Goal: Task Accomplishment & Management: Manage account settings

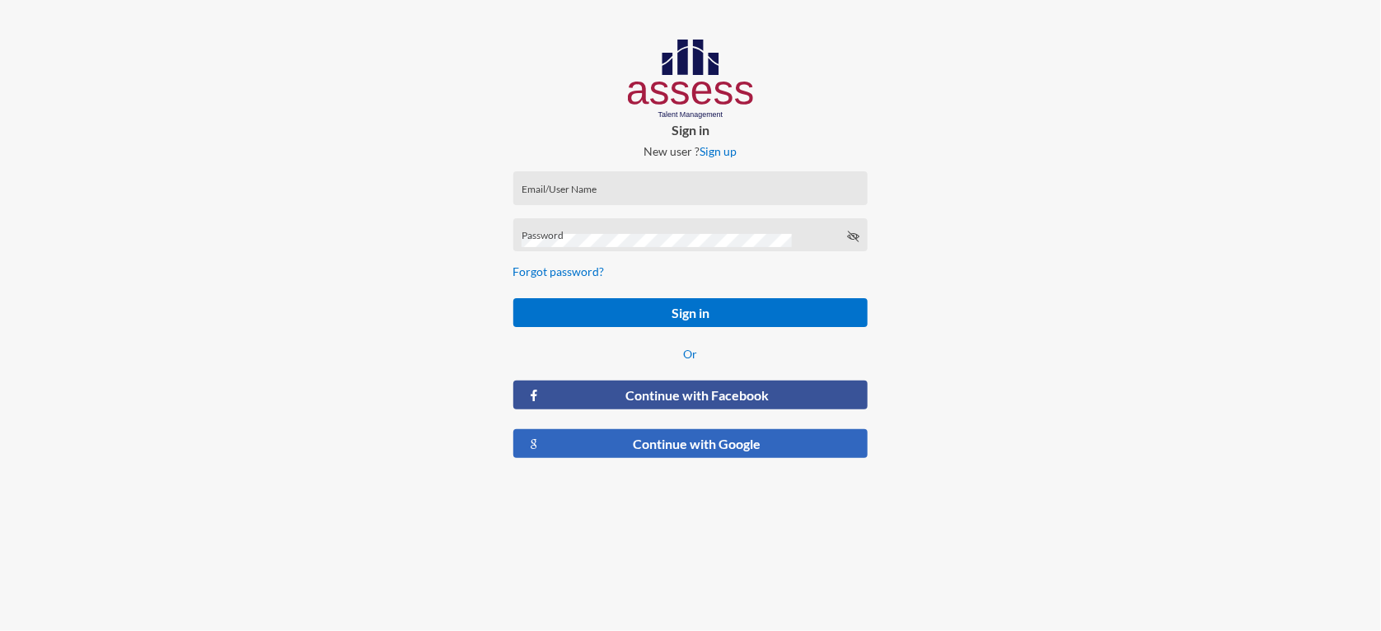
click at [650, 448] on button "Continue with Google" at bounding box center [690, 443] width 355 height 29
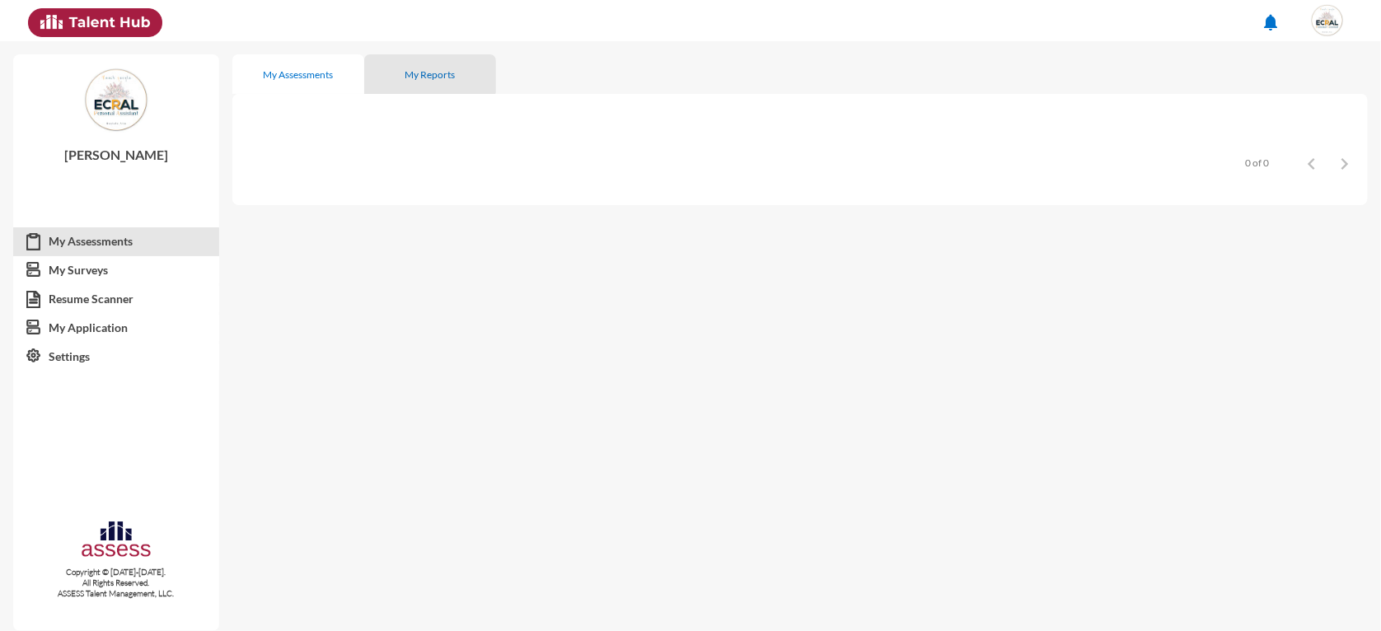
click at [414, 69] on div "My Reports" at bounding box center [430, 74] width 50 height 12
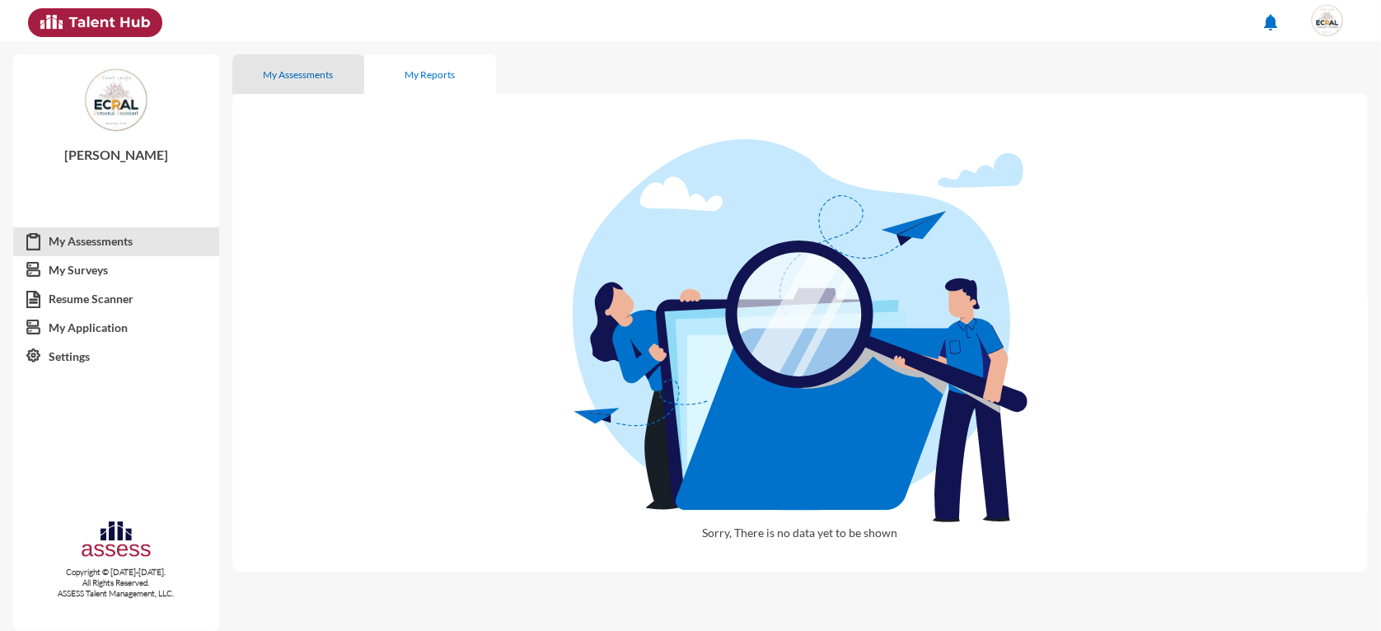
click at [305, 77] on div "My Assessments" at bounding box center [299, 74] width 70 height 12
click at [85, 270] on link "My Surveys" at bounding box center [116, 270] width 206 height 30
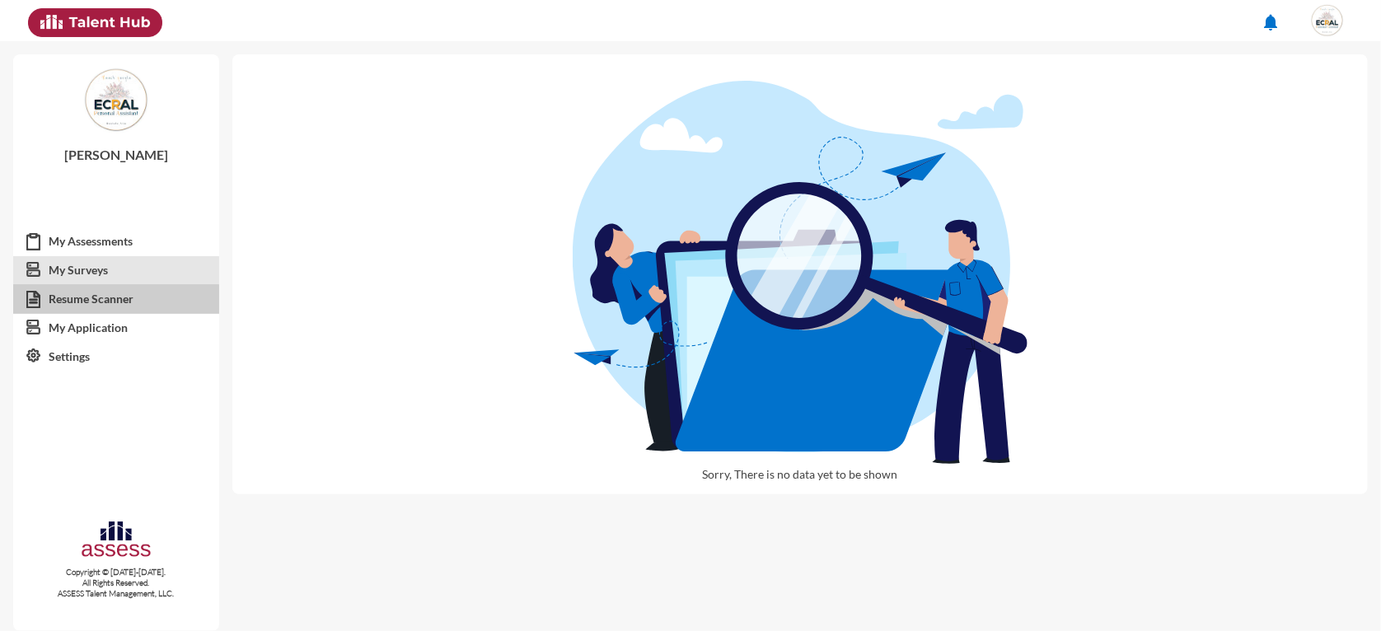
click at [75, 301] on link "Resume Scanner" at bounding box center [116, 299] width 206 height 30
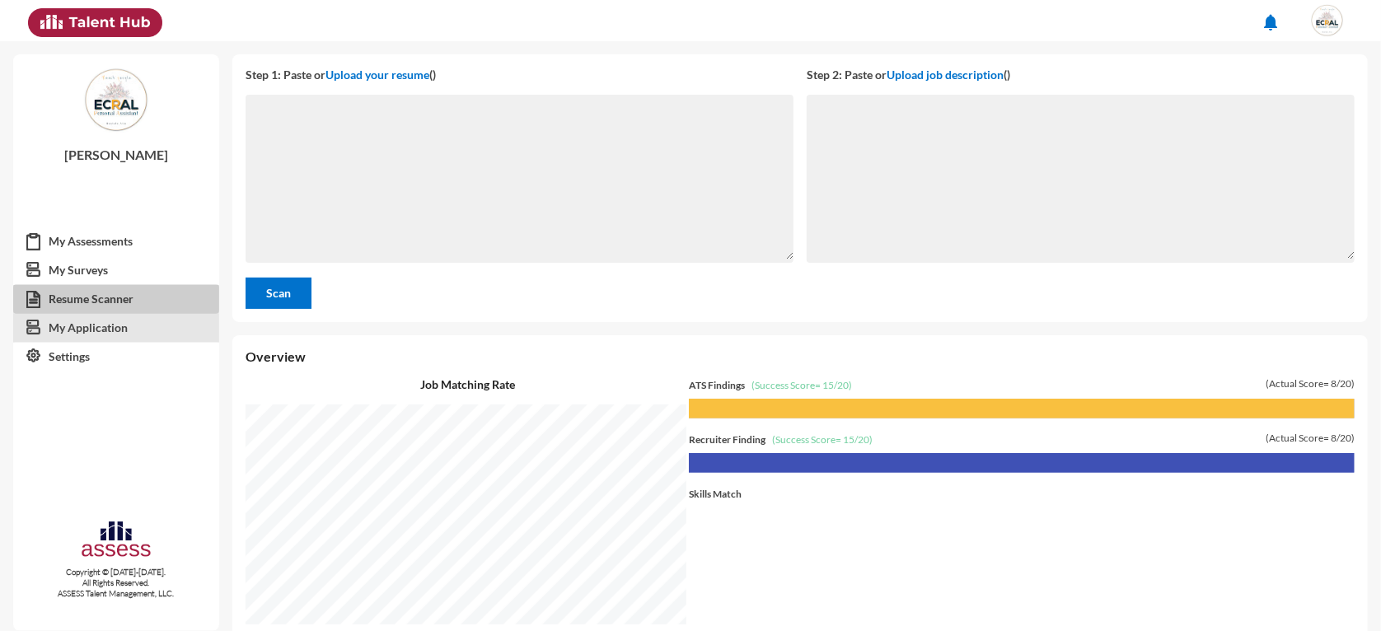
scroll to position [589, 1141]
click at [75, 327] on link "My Application" at bounding box center [116, 328] width 206 height 30
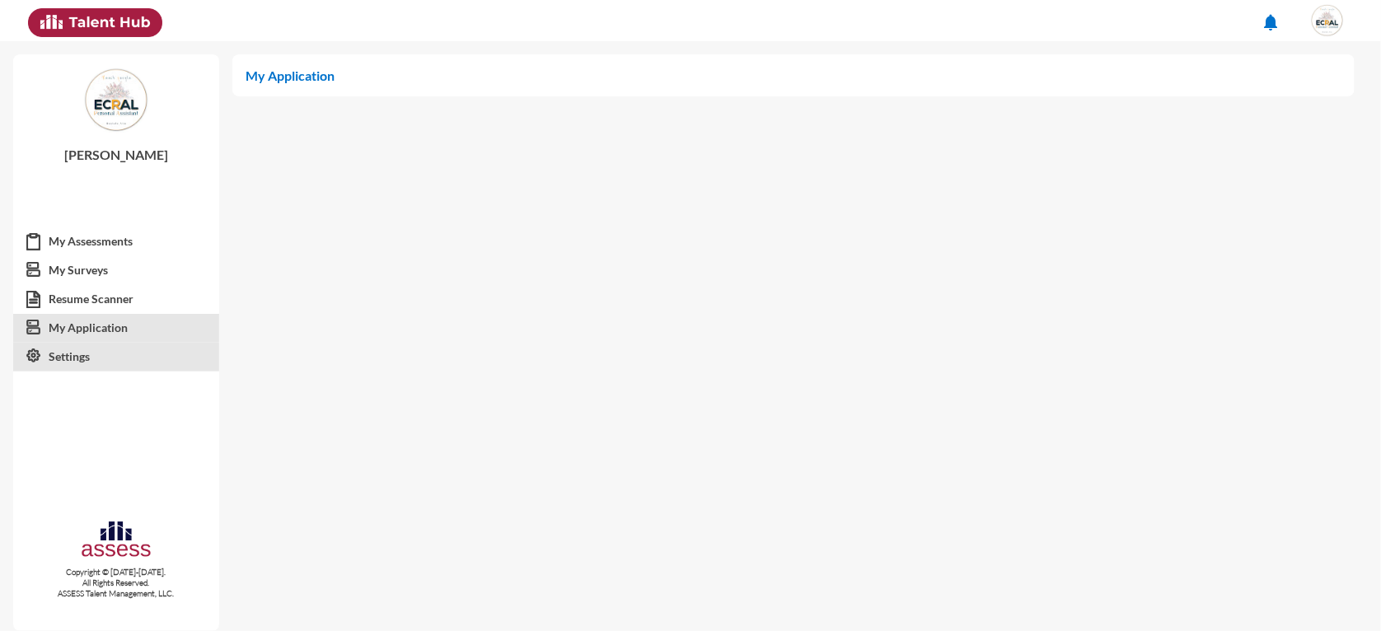
click at [70, 363] on link "Settings" at bounding box center [116, 357] width 206 height 30
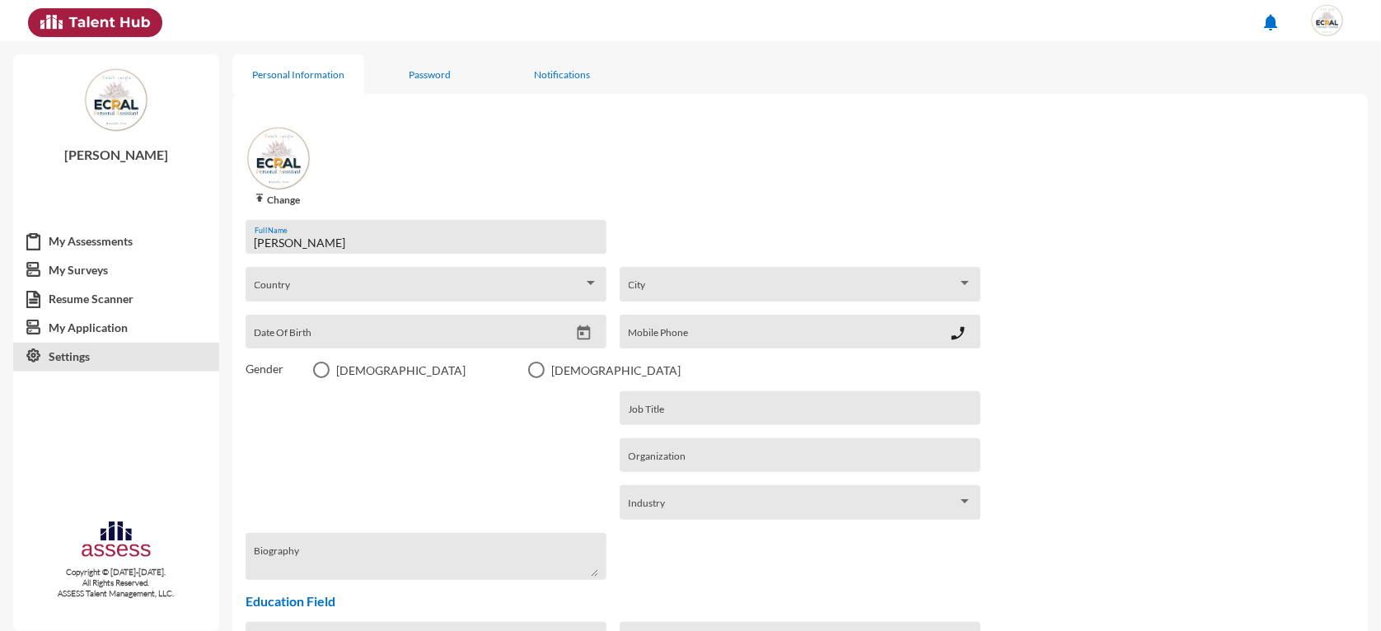
click at [372, 286] on span "Country" at bounding box center [419, 289] width 329 height 13
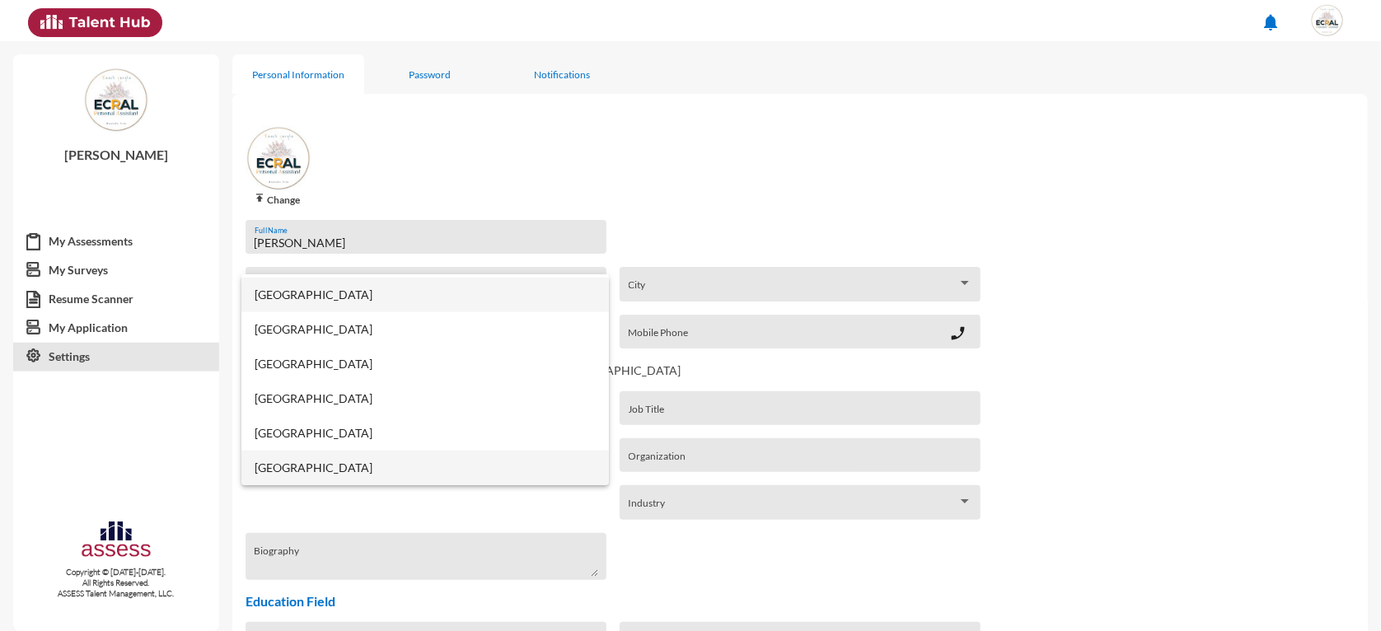
scroll to position [1695, 0]
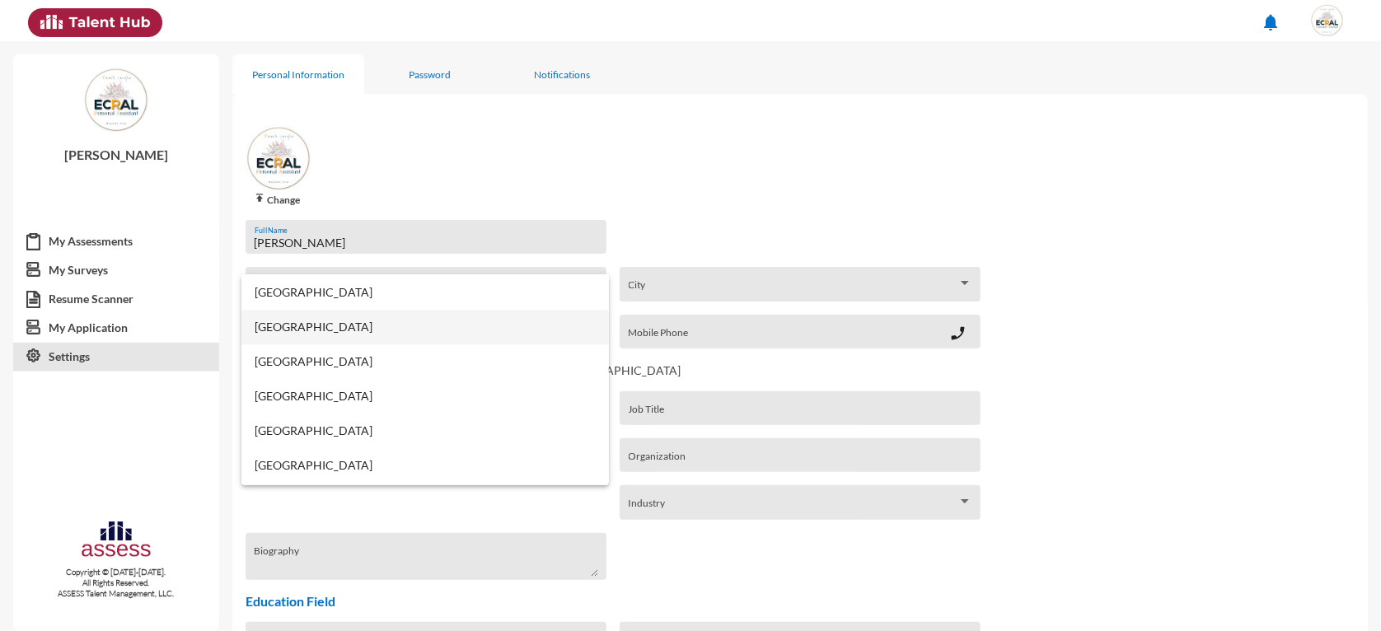
click at [296, 324] on span "[GEOGRAPHIC_DATA]" at bounding box center [425, 327] width 341 height 35
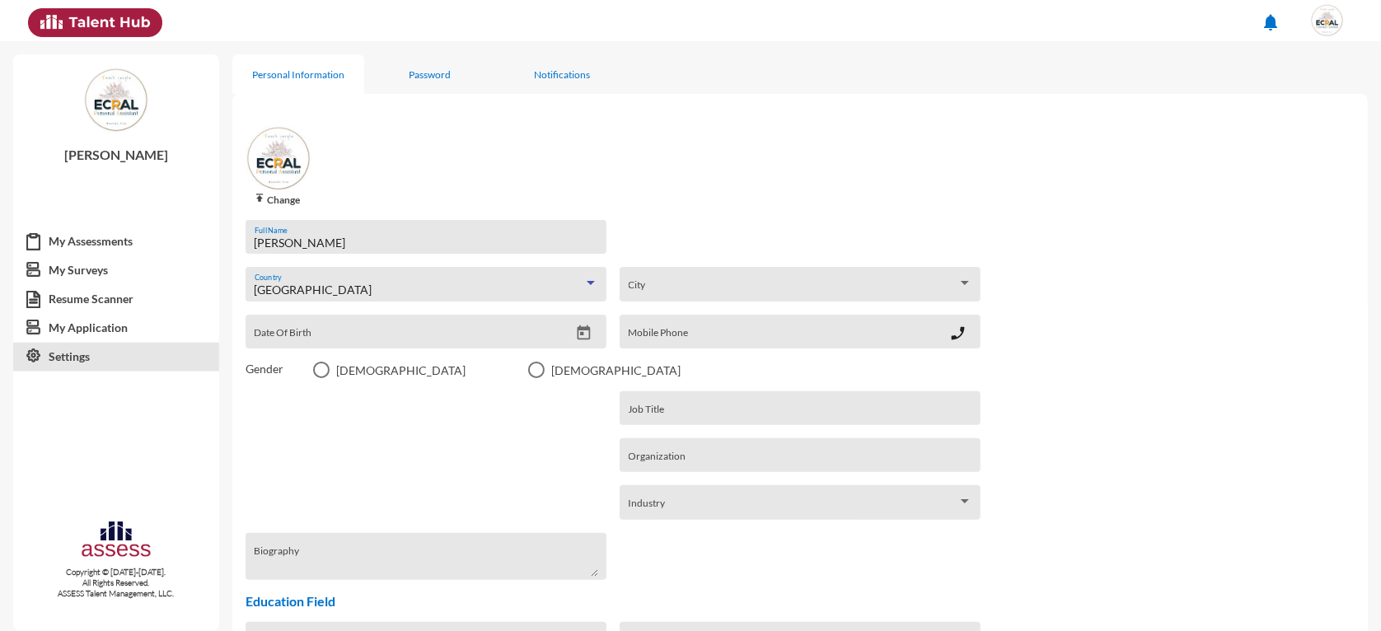
click at [343, 341] on input "Date Of Birth" at bounding box center [412, 337] width 315 height 13
click at [317, 374] on span "Select an option" at bounding box center [321, 370] width 16 height 16
click at [321, 378] on input "[DEMOGRAPHIC_DATA]" at bounding box center [321, 378] width 1 height 1
radio input "true"
click at [578, 327] on icon "Open calendar" at bounding box center [583, 333] width 17 height 17
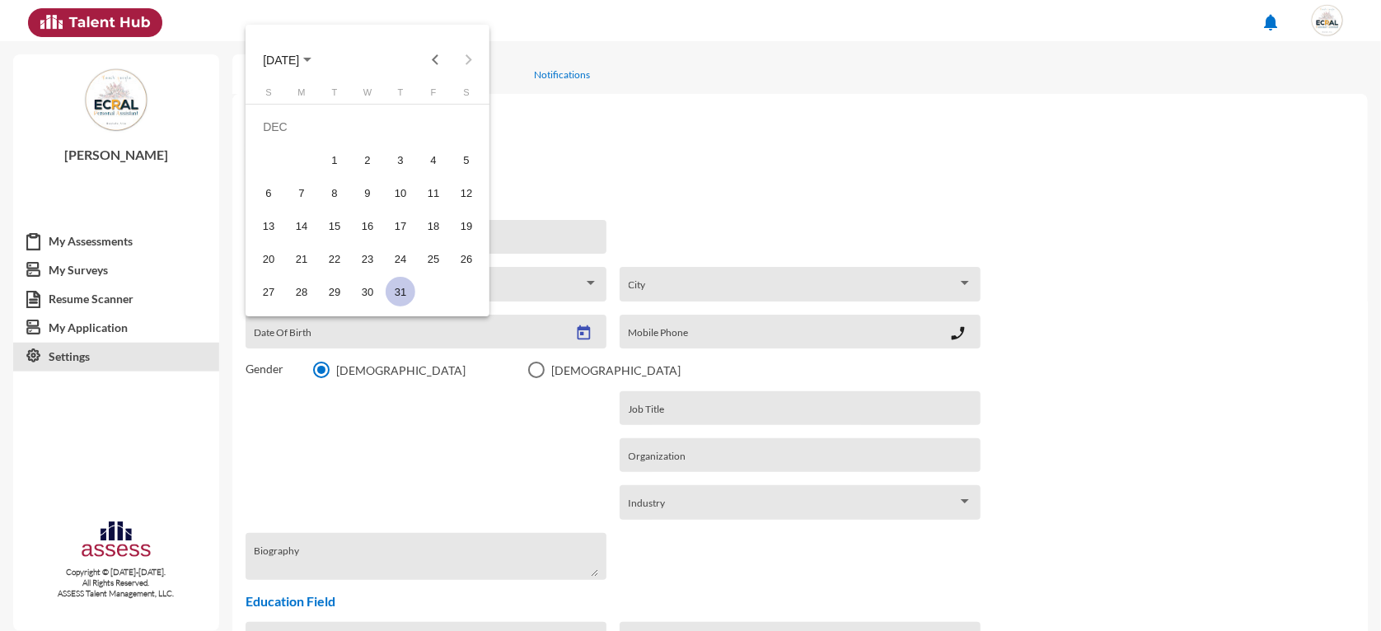
click at [284, 58] on span "[DATE]" at bounding box center [281, 60] width 36 height 13
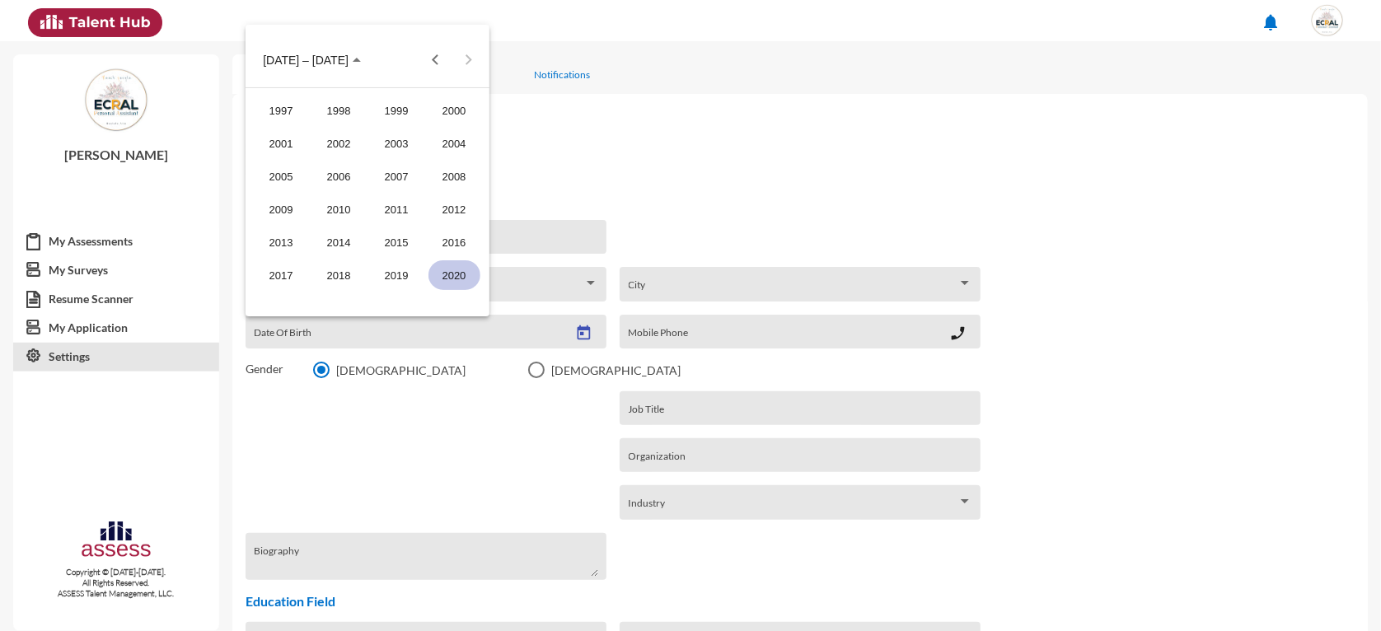
click at [274, 57] on span "[DATE] – [DATE]" at bounding box center [306, 60] width 86 height 13
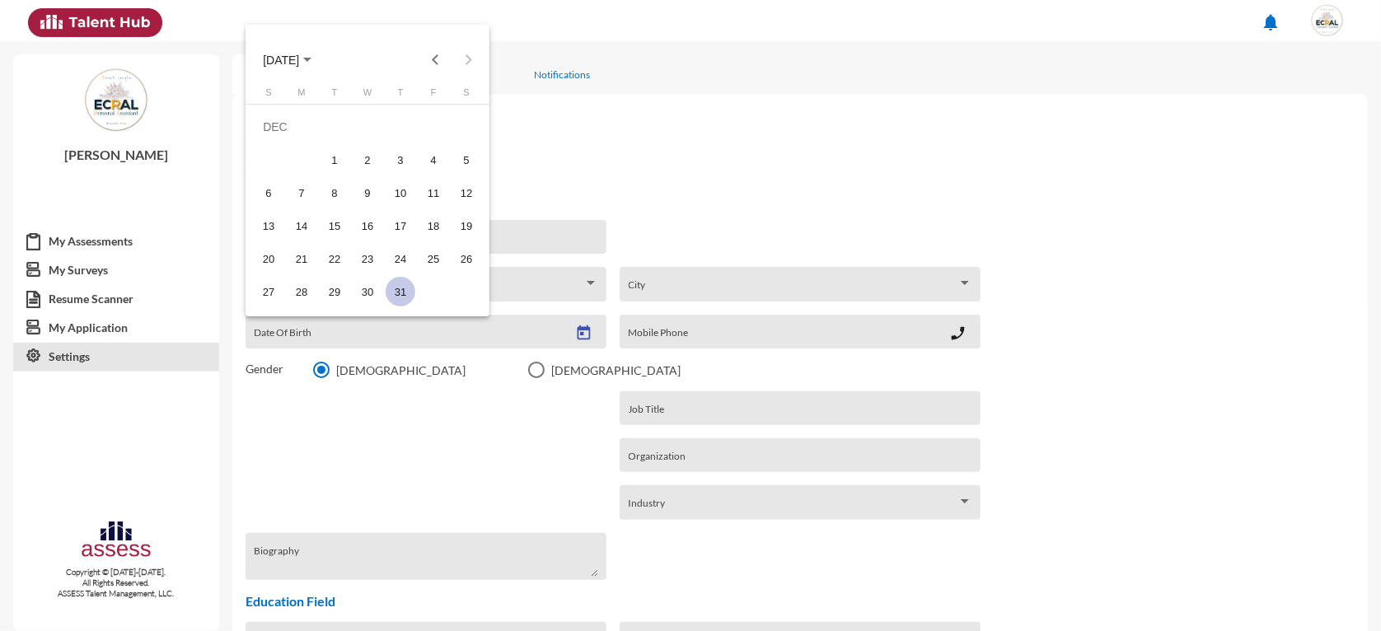
click at [274, 57] on span "[DATE]" at bounding box center [281, 60] width 36 height 13
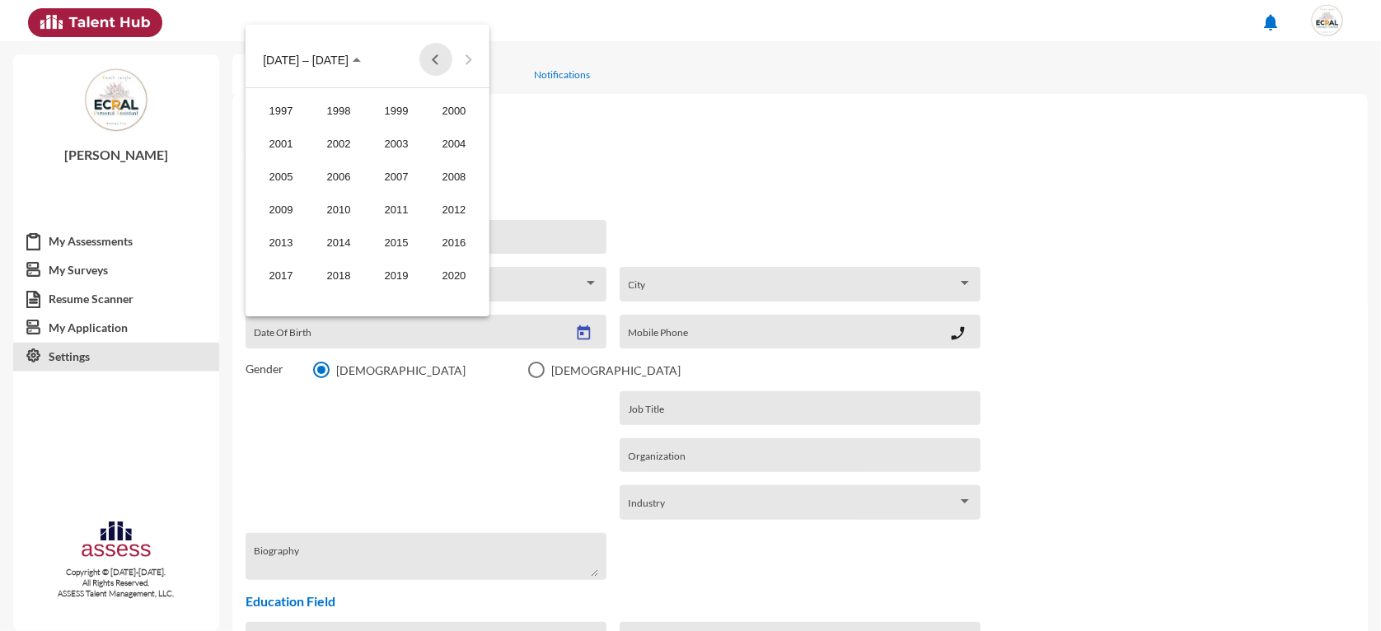
click at [429, 57] on button "Previous 20 years" at bounding box center [435, 59] width 33 height 33
click at [332, 141] on div "1978" at bounding box center [339, 144] width 52 height 30
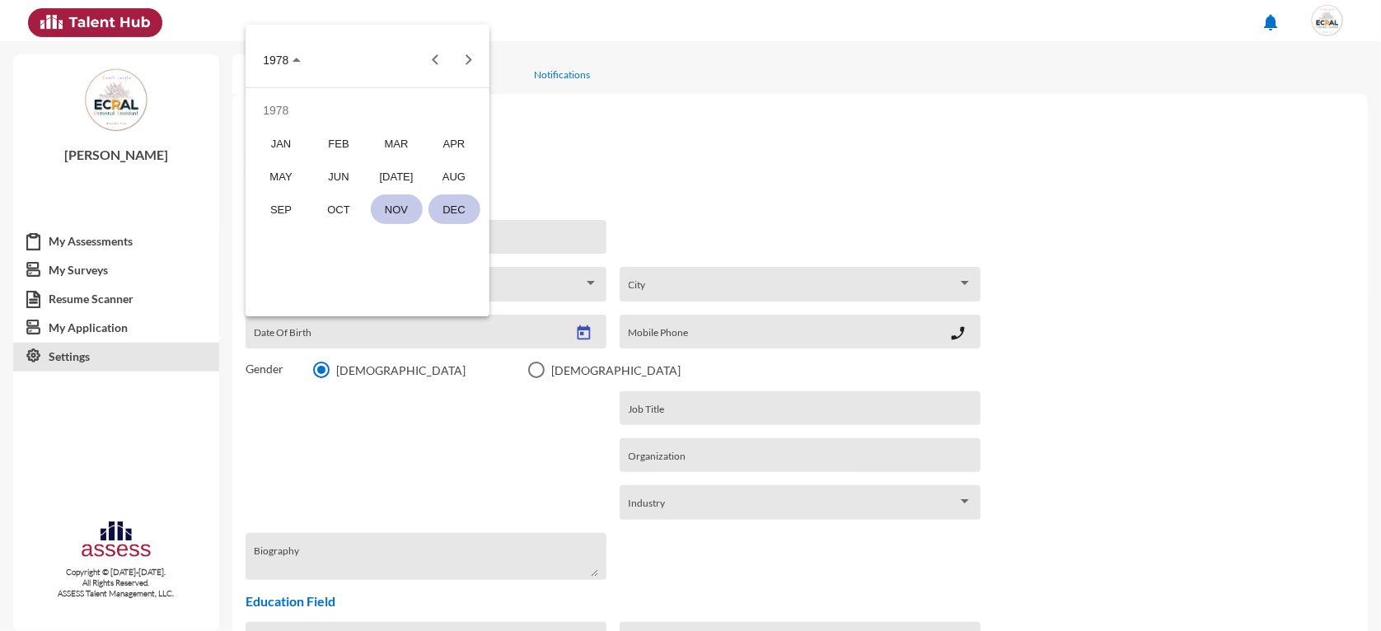
click at [385, 199] on div "NOV" at bounding box center [397, 209] width 52 height 30
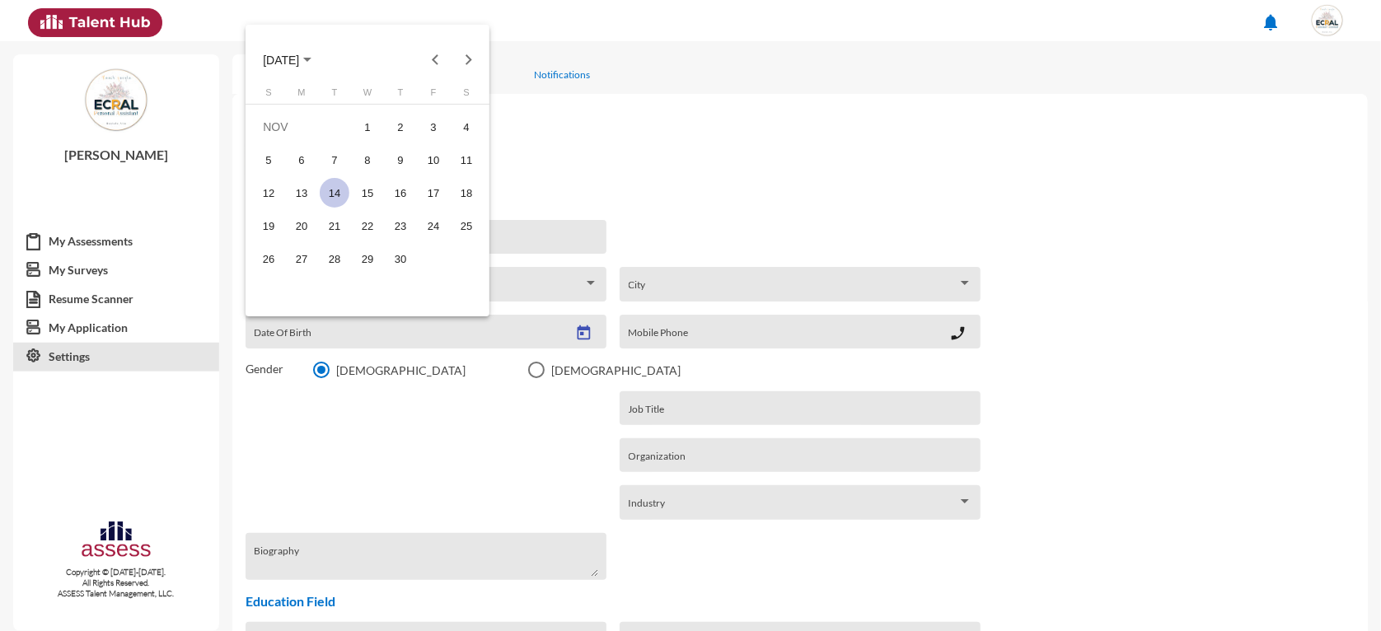
click at [334, 185] on div "14" at bounding box center [335, 193] width 30 height 30
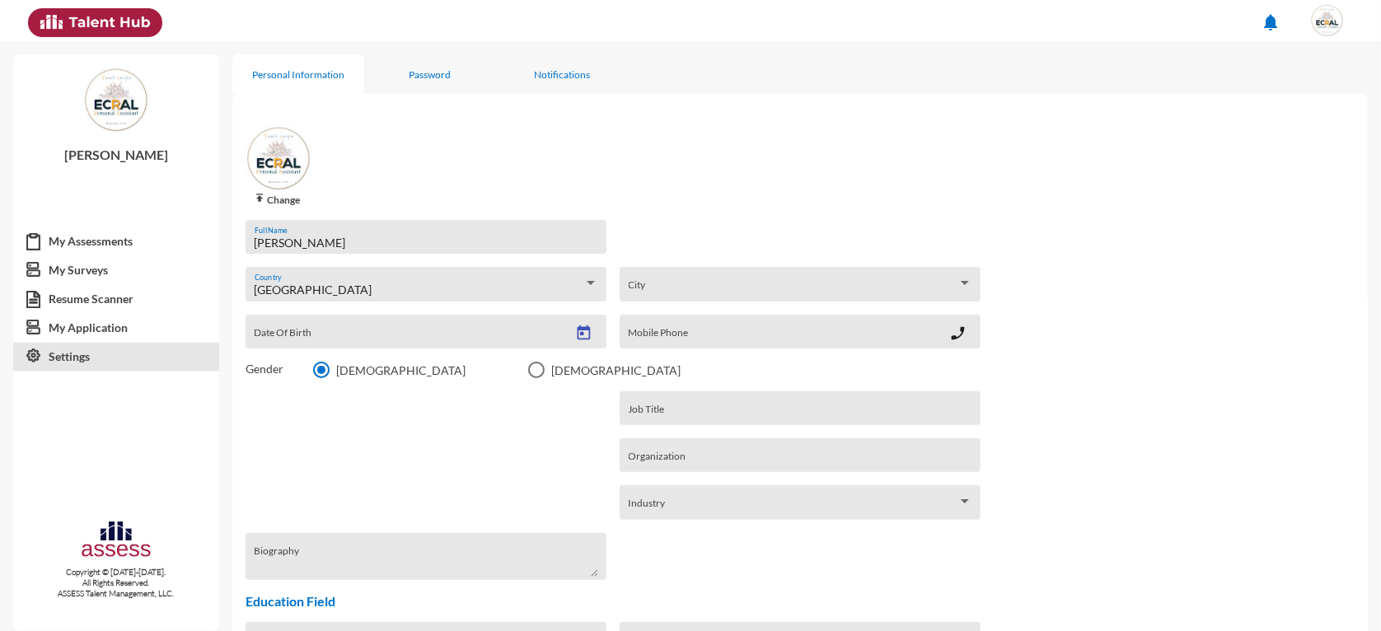
type input "[DATE]"
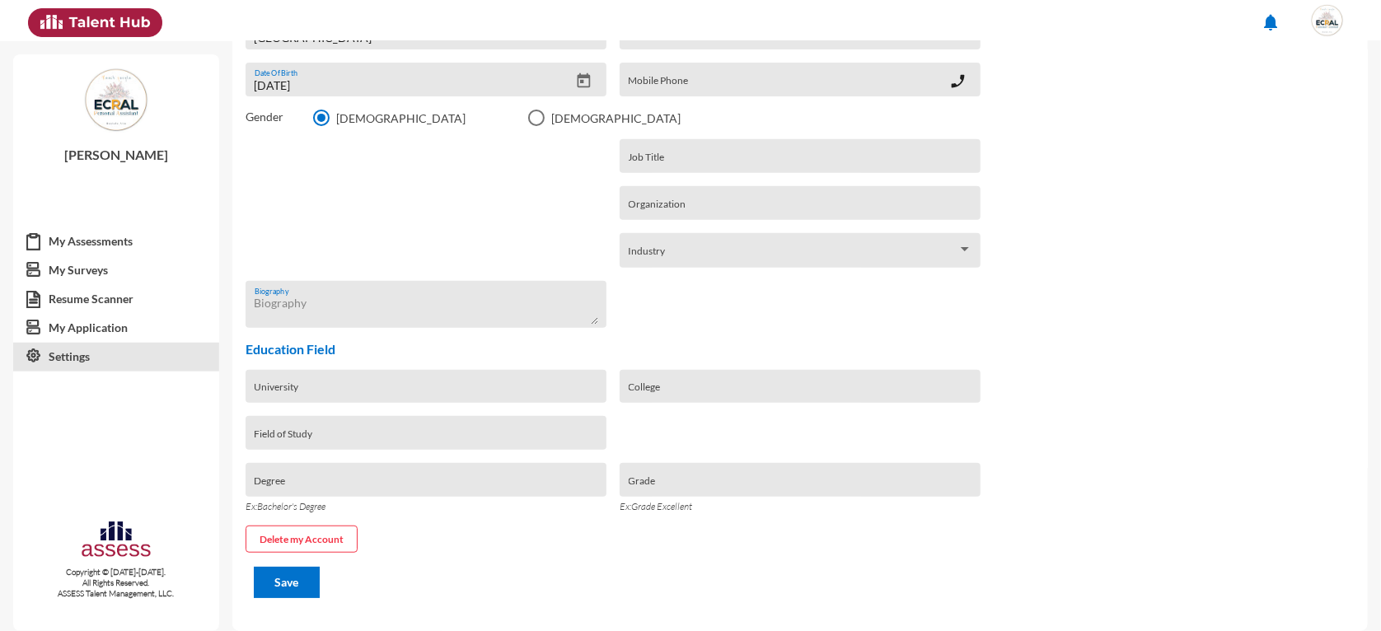
click at [429, 317] on textarea "Biography" at bounding box center [427, 310] width 344 height 30
type textarea "Admin manager - Executive assistant"
click at [461, 391] on input "University" at bounding box center [427, 392] width 344 height 13
type input "Al-Saddat Academy"
type input "Admin Manager"
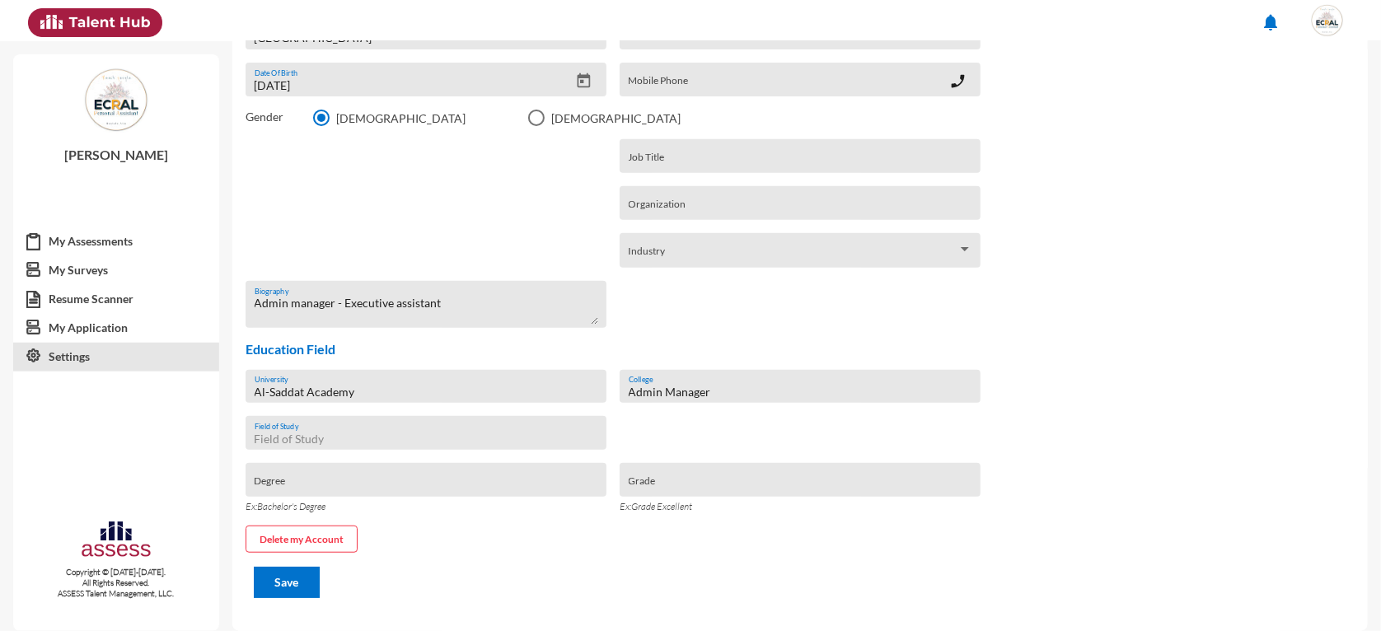
click at [276, 443] on input "Field of Study" at bounding box center [427, 439] width 344 height 13
type input "M"
type input "A"
click at [293, 448] on div "Markting - Administration Field of Study" at bounding box center [427, 437] width 344 height 25
click at [275, 439] on input "Markting - Administration" at bounding box center [427, 439] width 344 height 13
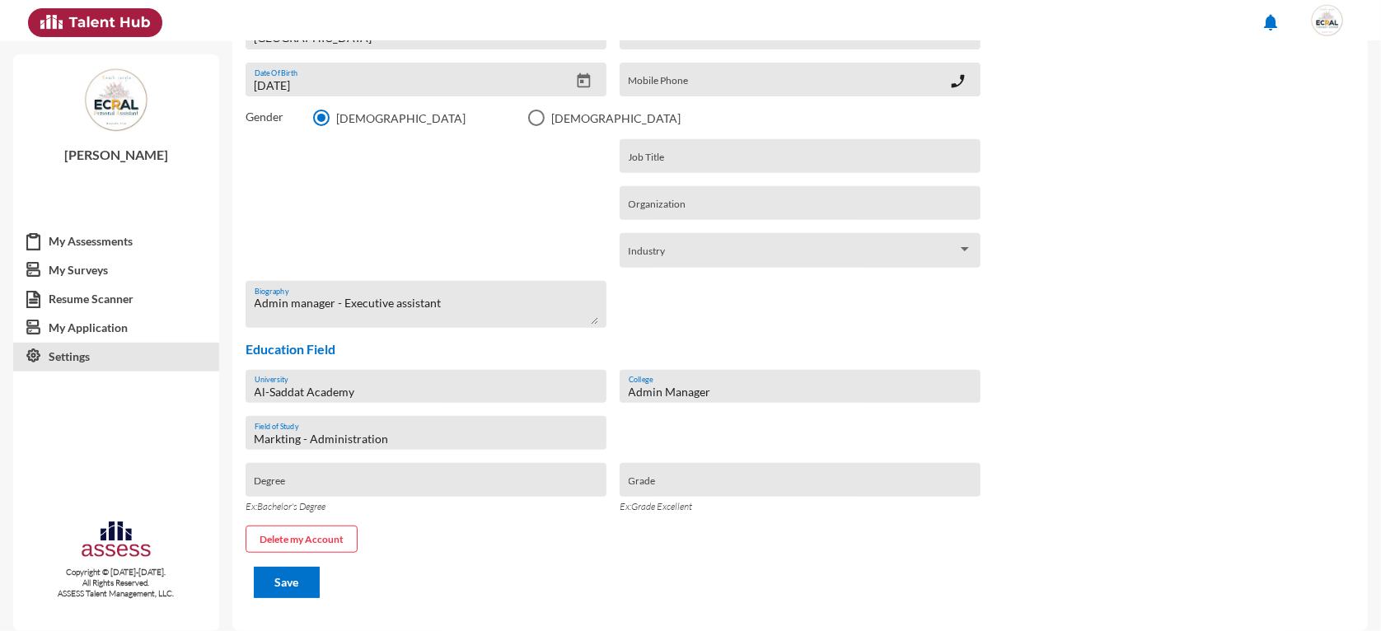
click at [281, 437] on input "Markting - Administration" at bounding box center [427, 439] width 344 height 13
type input "Marketing - Administration"
click at [276, 486] on input "Degree" at bounding box center [427, 486] width 344 height 13
click at [318, 488] on input "Good" at bounding box center [427, 486] width 344 height 13
click at [316, 488] on input "Good" at bounding box center [427, 486] width 344 height 13
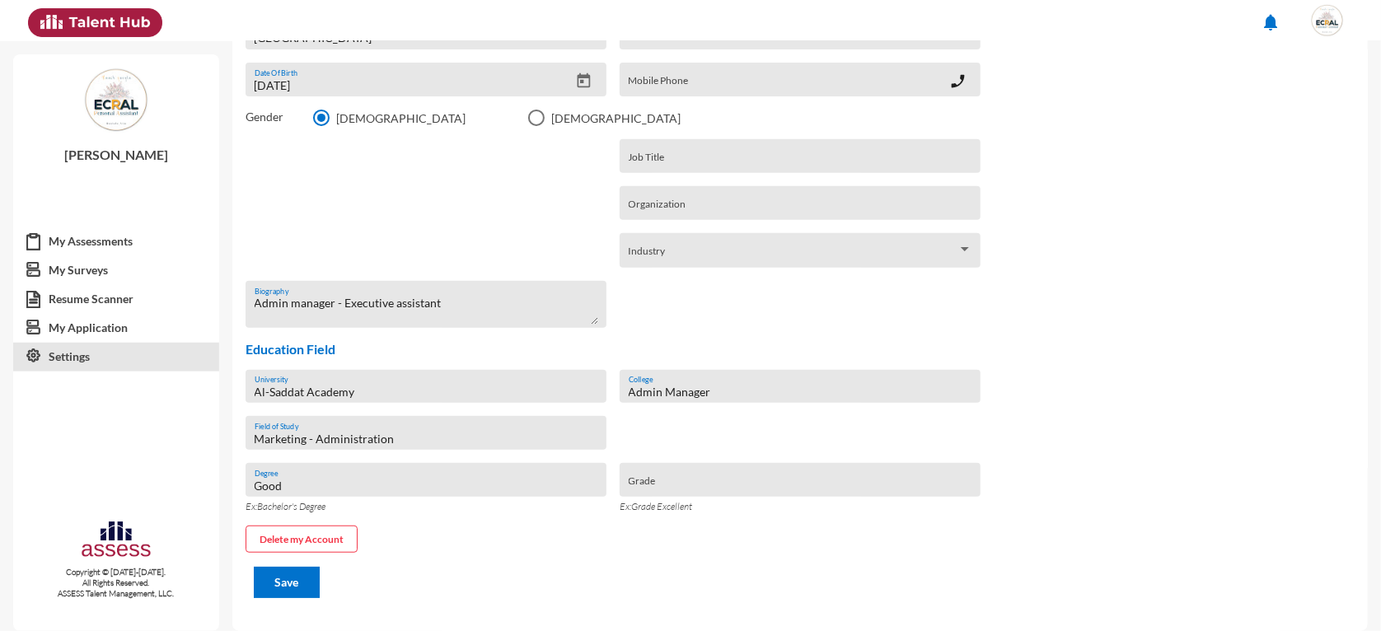
click at [316, 488] on input "Good" at bounding box center [427, 486] width 344 height 13
type input "M"
type input "MBA"
type input "Good"
click at [315, 482] on input "MBA" at bounding box center [427, 486] width 344 height 13
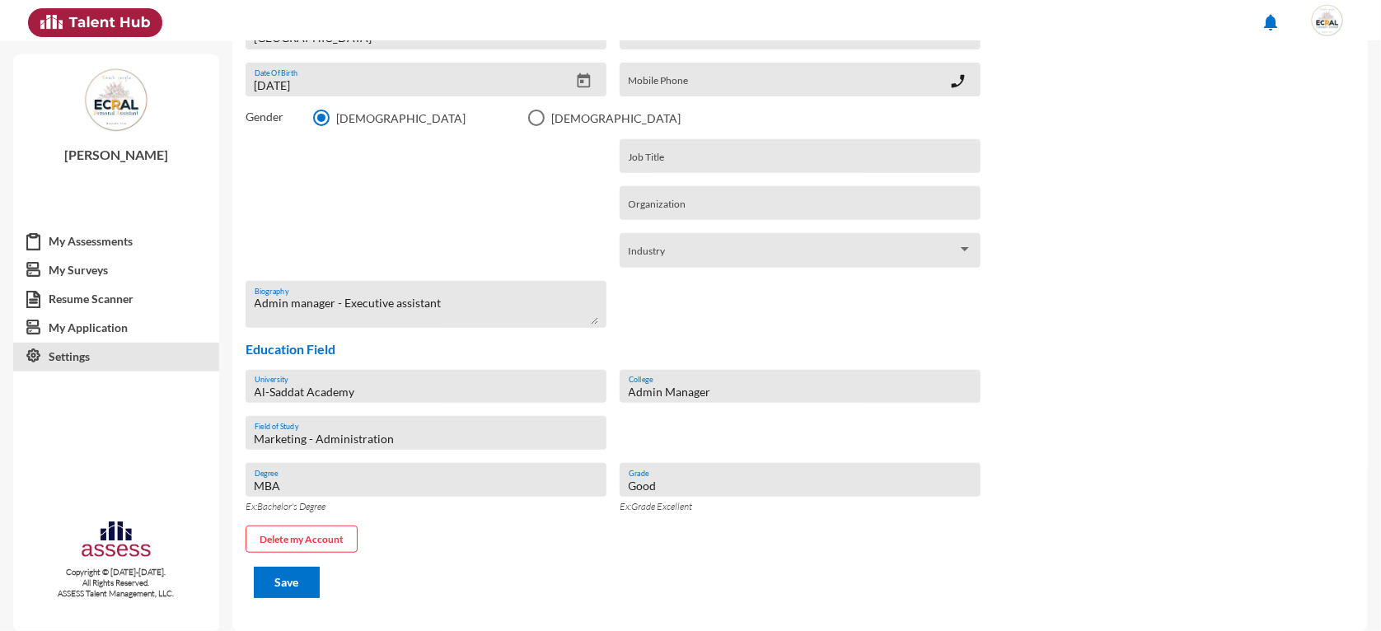
click at [315, 482] on input "MBA" at bounding box center [427, 486] width 344 height 13
type input "Master of Business Administration"
type input "Exellent"
click at [679, 342] on p "Education Field" at bounding box center [800, 349] width 1109 height 16
click at [714, 250] on span "Industry" at bounding box center [793, 256] width 329 height 13
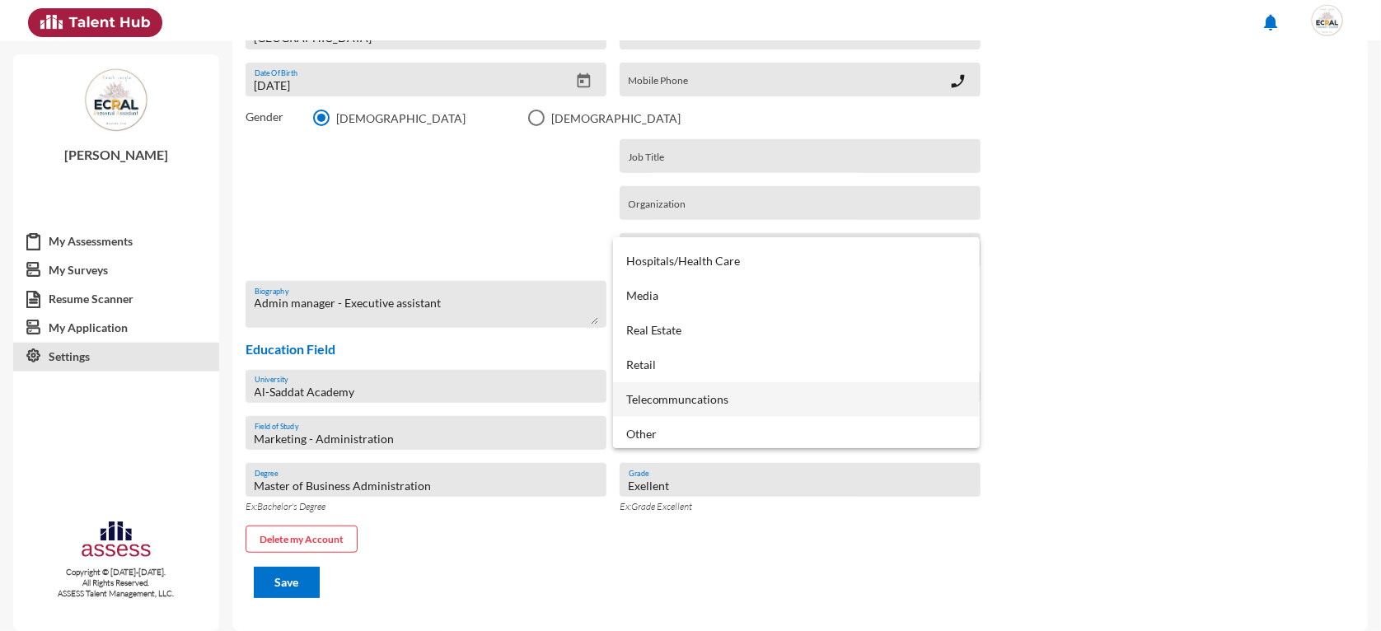
scroll to position [446, 0]
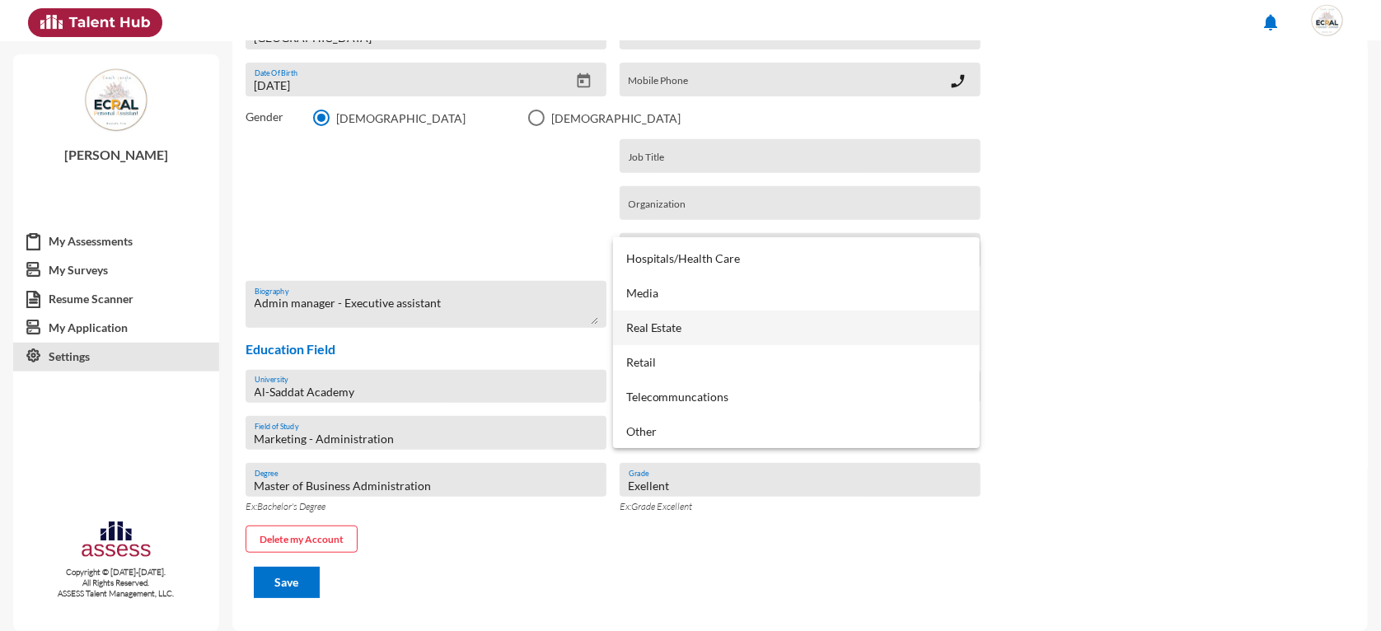
click at [663, 321] on span "Real Estate" at bounding box center [796, 328] width 341 height 35
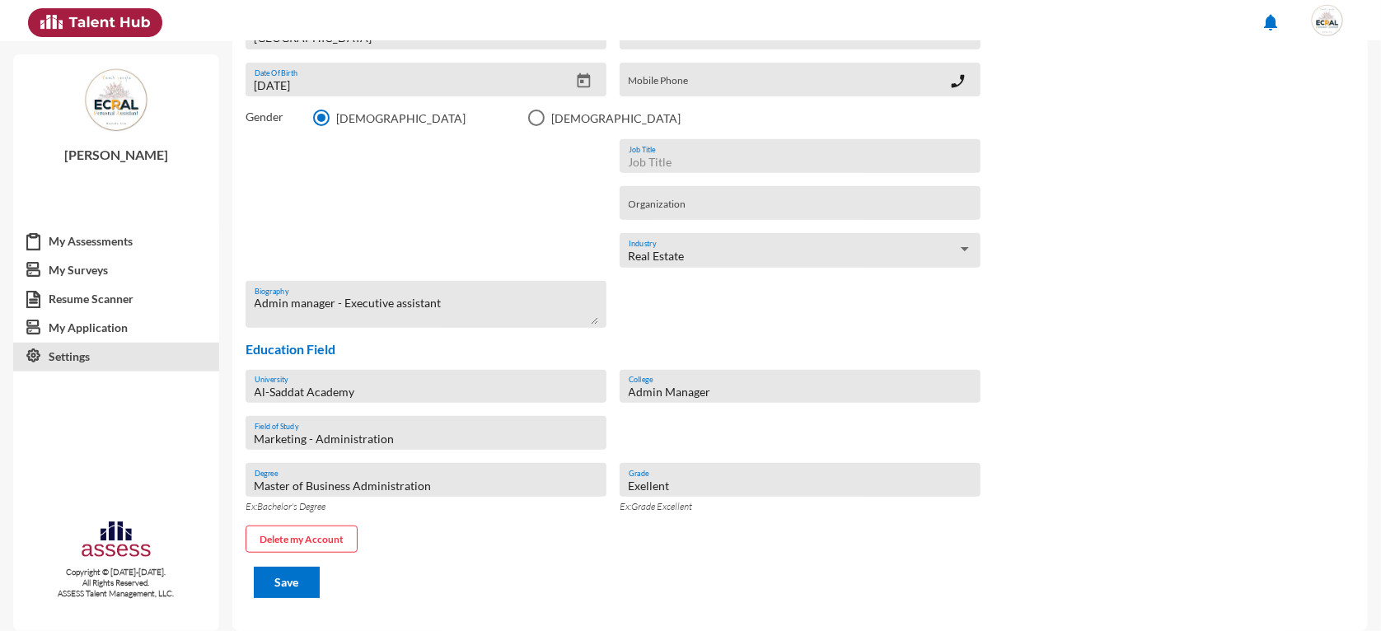
click at [672, 156] on input "Job Title" at bounding box center [801, 162] width 344 height 13
type input "Administration Manager"
click at [756, 92] on div "Mobile Phone" at bounding box center [789, 84] width 321 height 25
type input "01021317717"
click at [764, 161] on input "Administration Manager" at bounding box center [801, 162] width 344 height 13
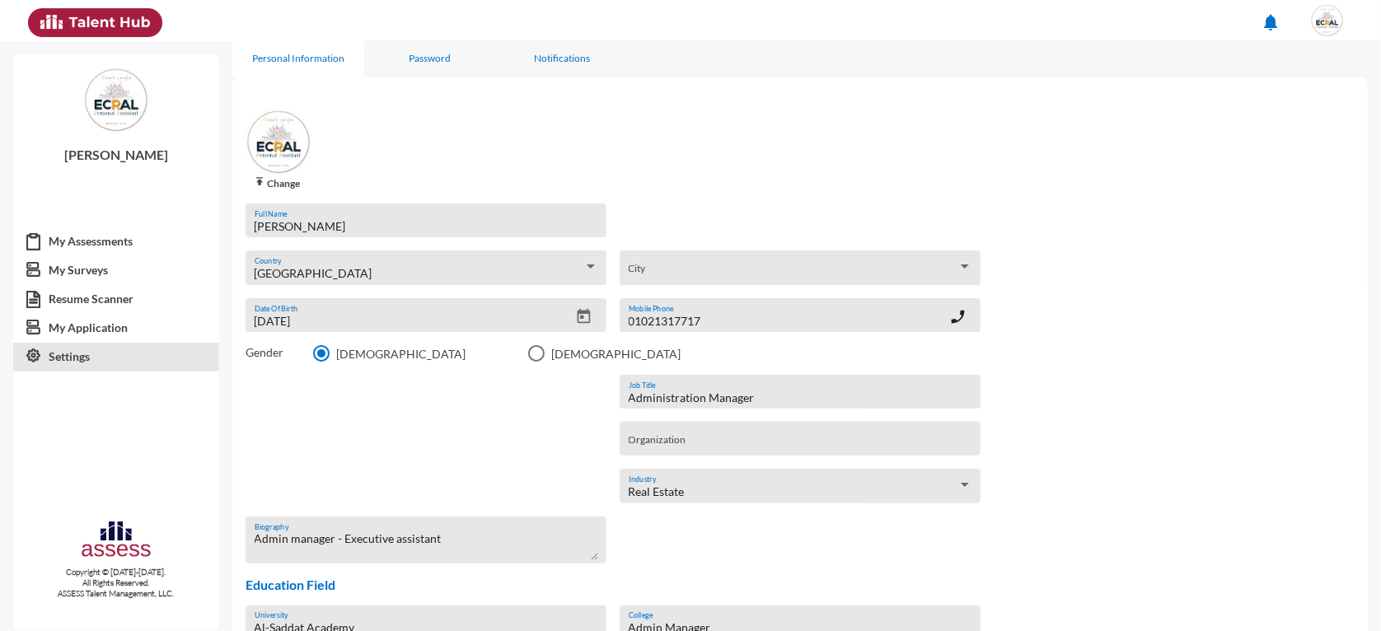
scroll to position [0, 0]
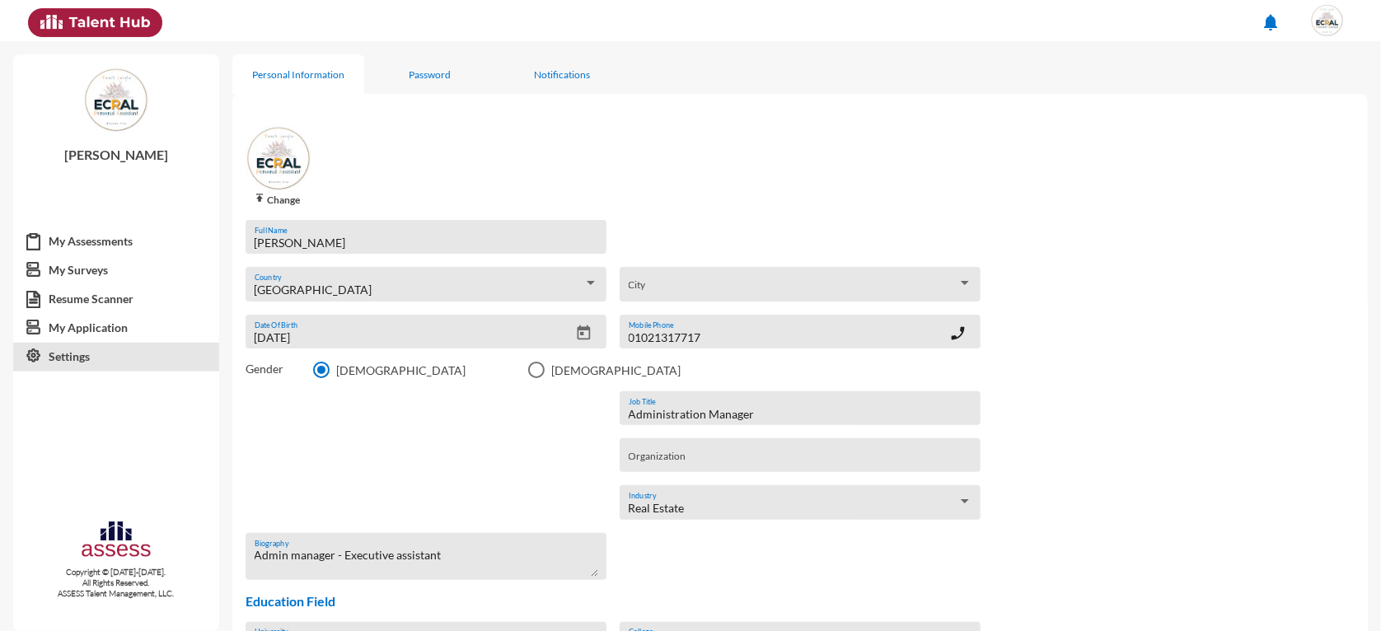
click at [666, 283] on div "[GEOGRAPHIC_DATA]" at bounding box center [801, 289] width 344 height 26
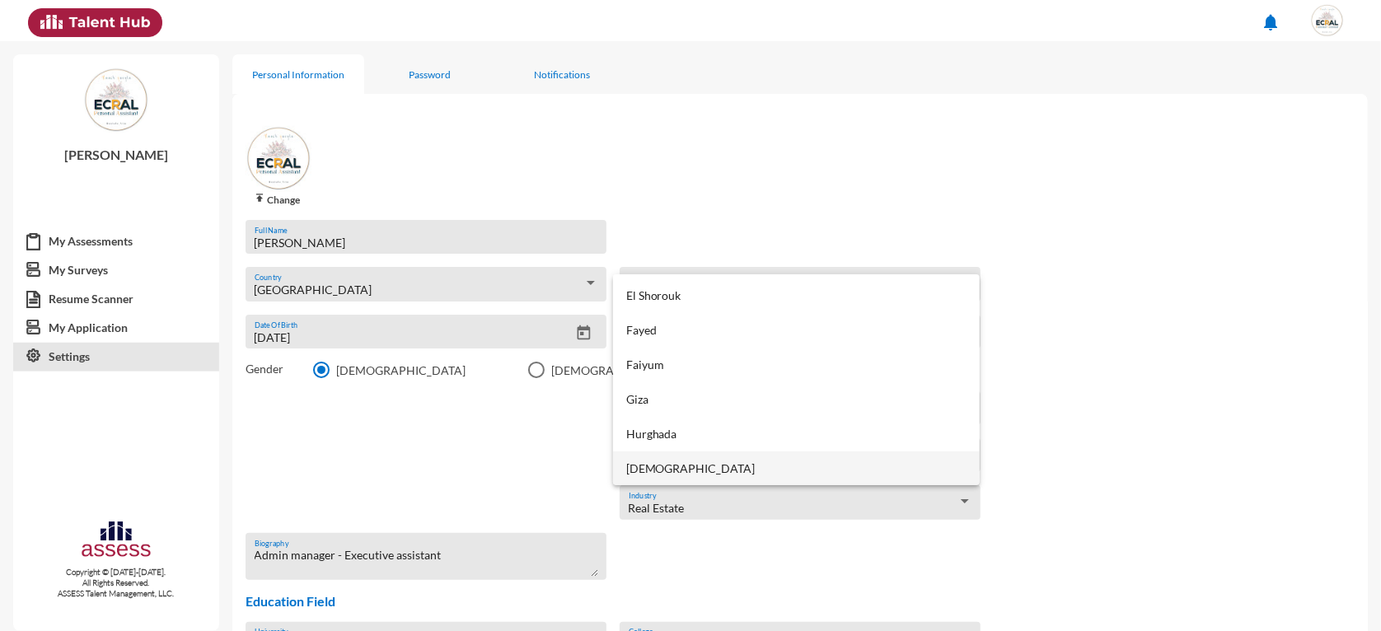
scroll to position [380, 0]
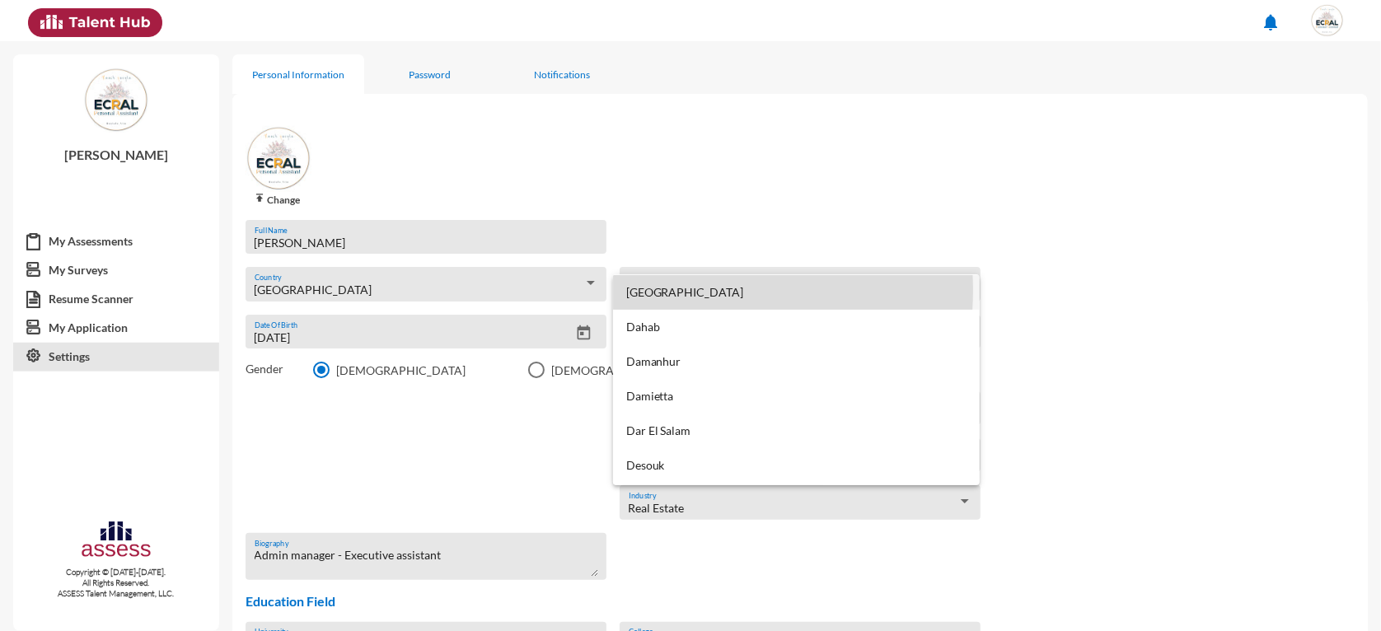
click at [655, 290] on span "[GEOGRAPHIC_DATA]" at bounding box center [796, 292] width 341 height 35
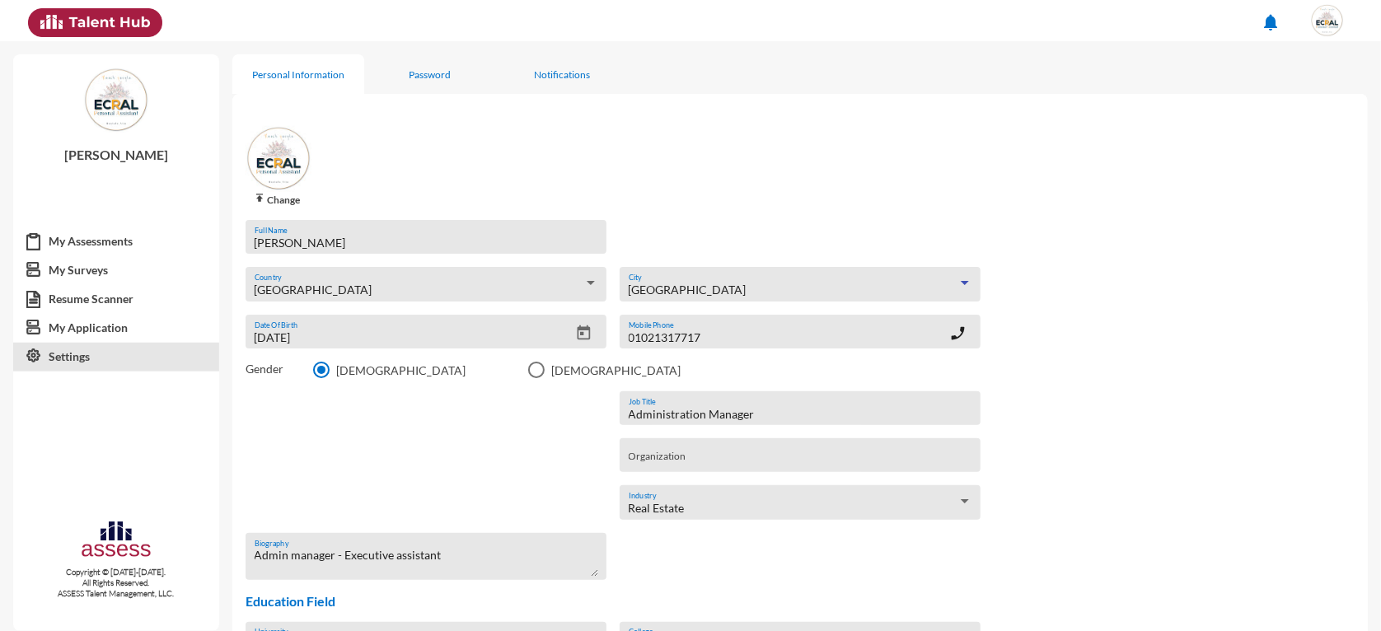
click at [279, 171] on img at bounding box center [279, 159] width 66 height 66
click at [259, 199] on mat-icon "publish" at bounding box center [260, 198] width 13 height 13
click at [0, 0] on input "publish Change" at bounding box center [0, 0] width 0 height 0
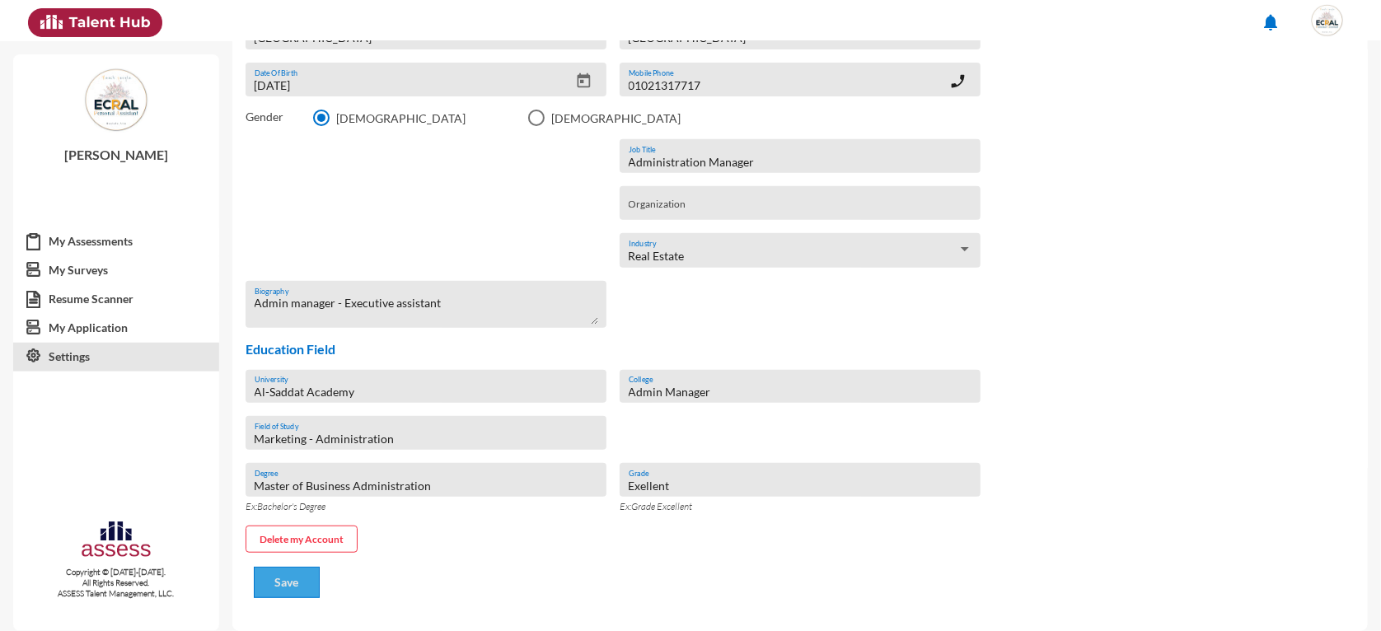
click at [285, 583] on span "Save" at bounding box center [287, 582] width 24 height 14
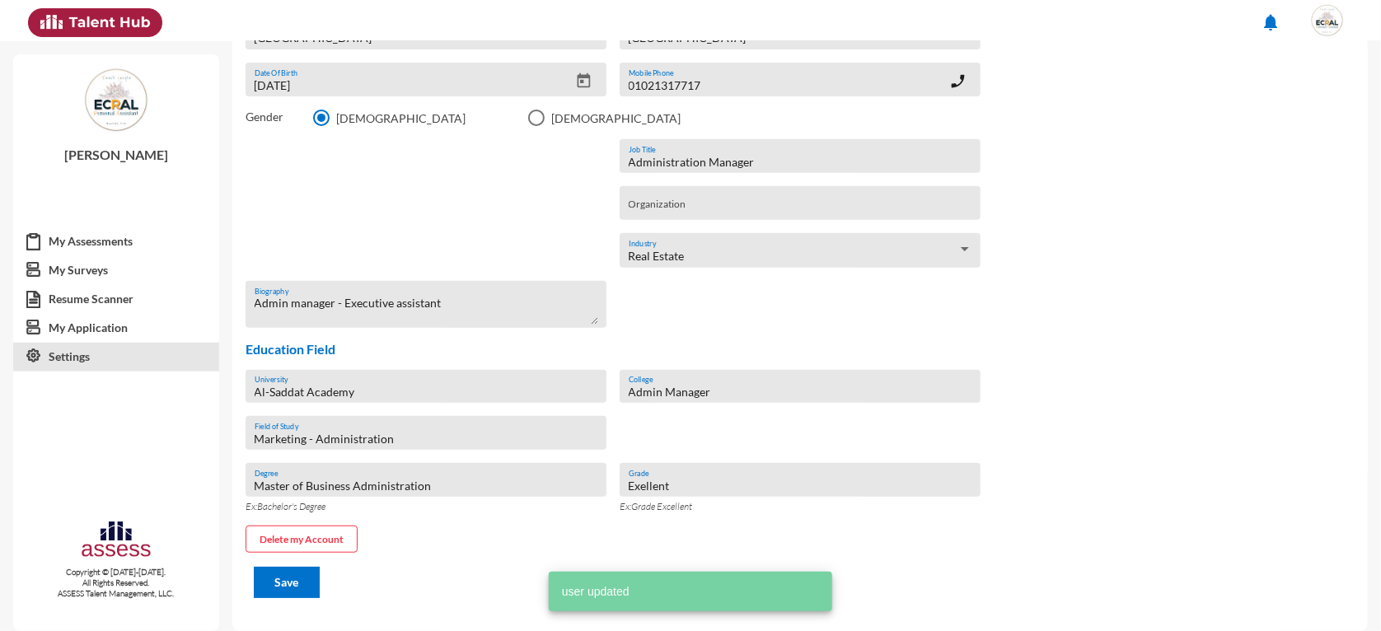
click at [798, 157] on input "Administration Manager" at bounding box center [801, 162] width 344 height 13
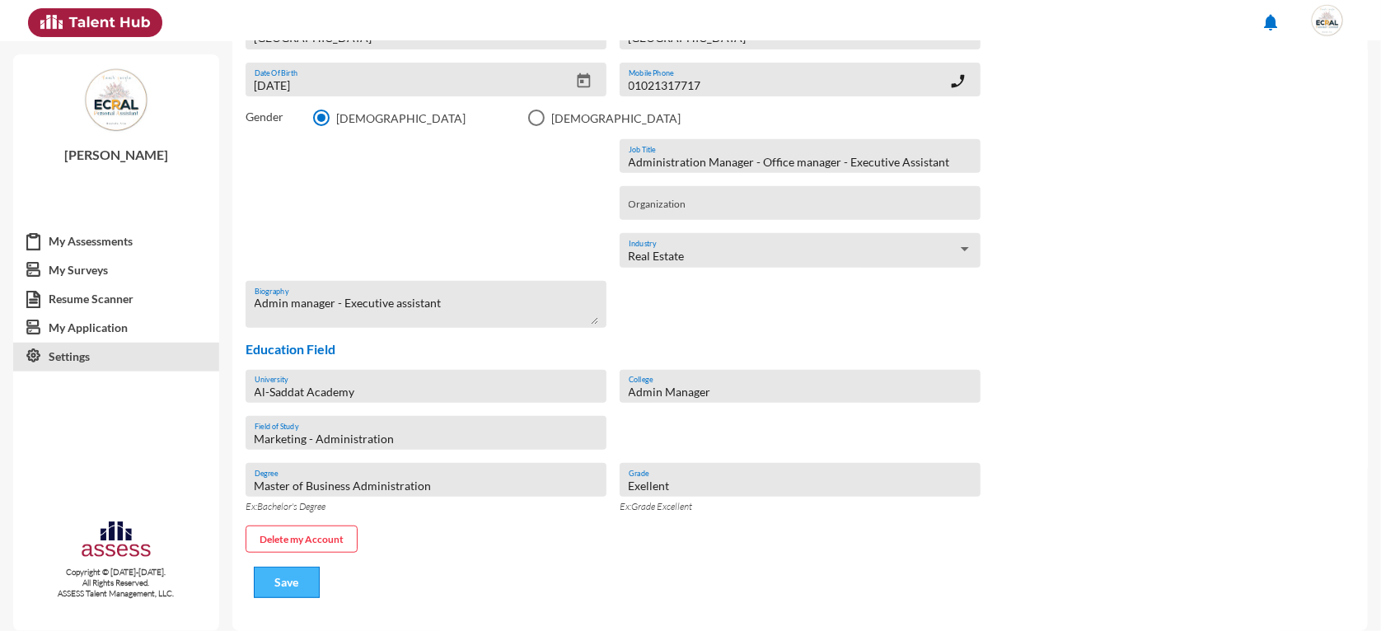
type input "Administration Manager - Office manager - Executive Assistant"
click at [301, 578] on button "Save" at bounding box center [287, 582] width 66 height 31
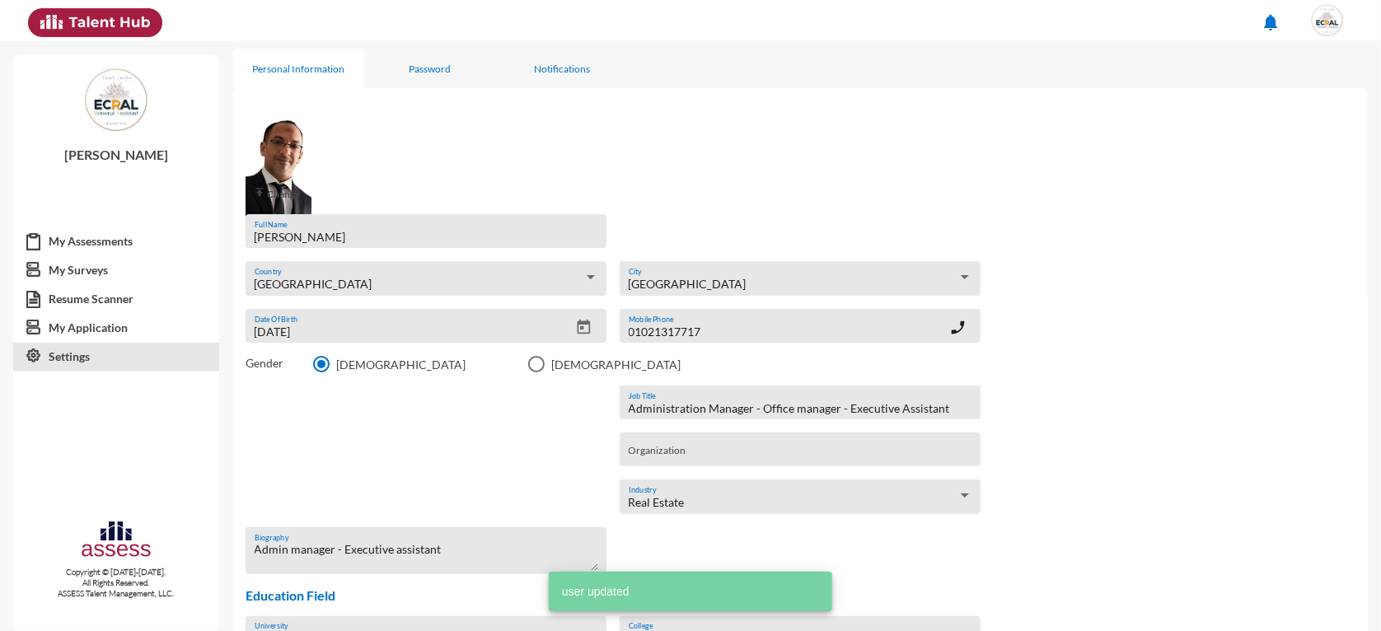
scroll to position [0, 0]
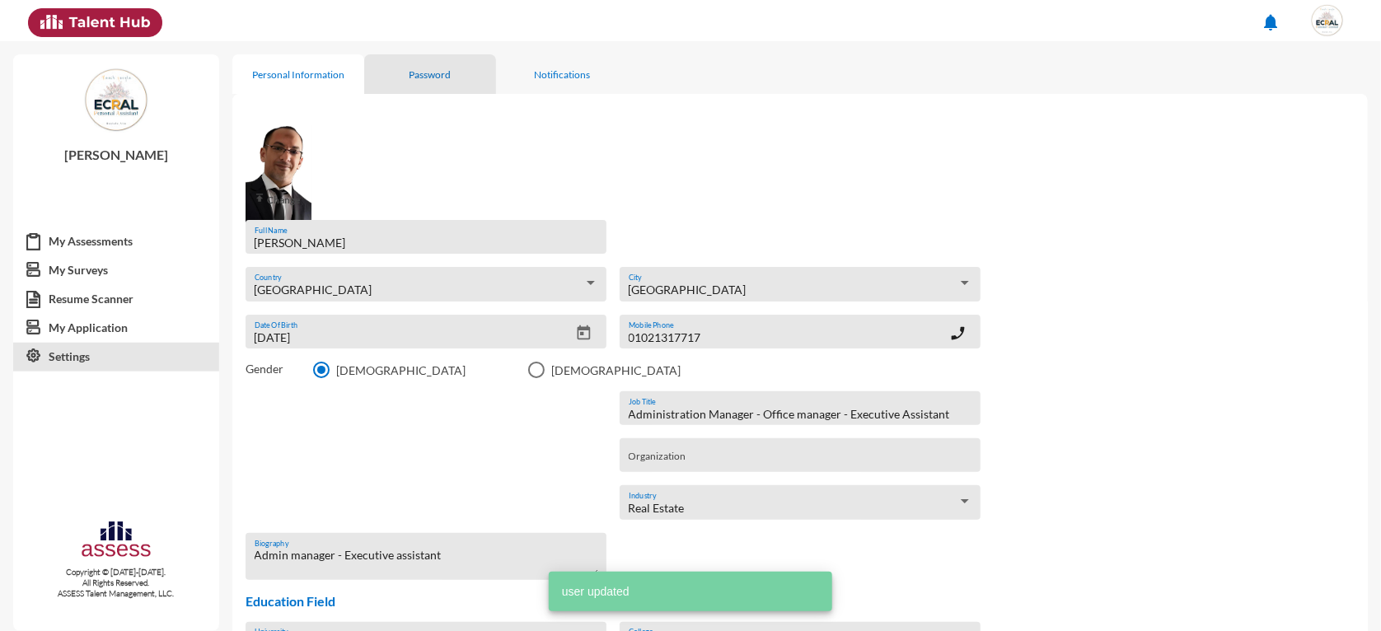
click at [444, 77] on div "Password" at bounding box center [431, 74] width 42 height 12
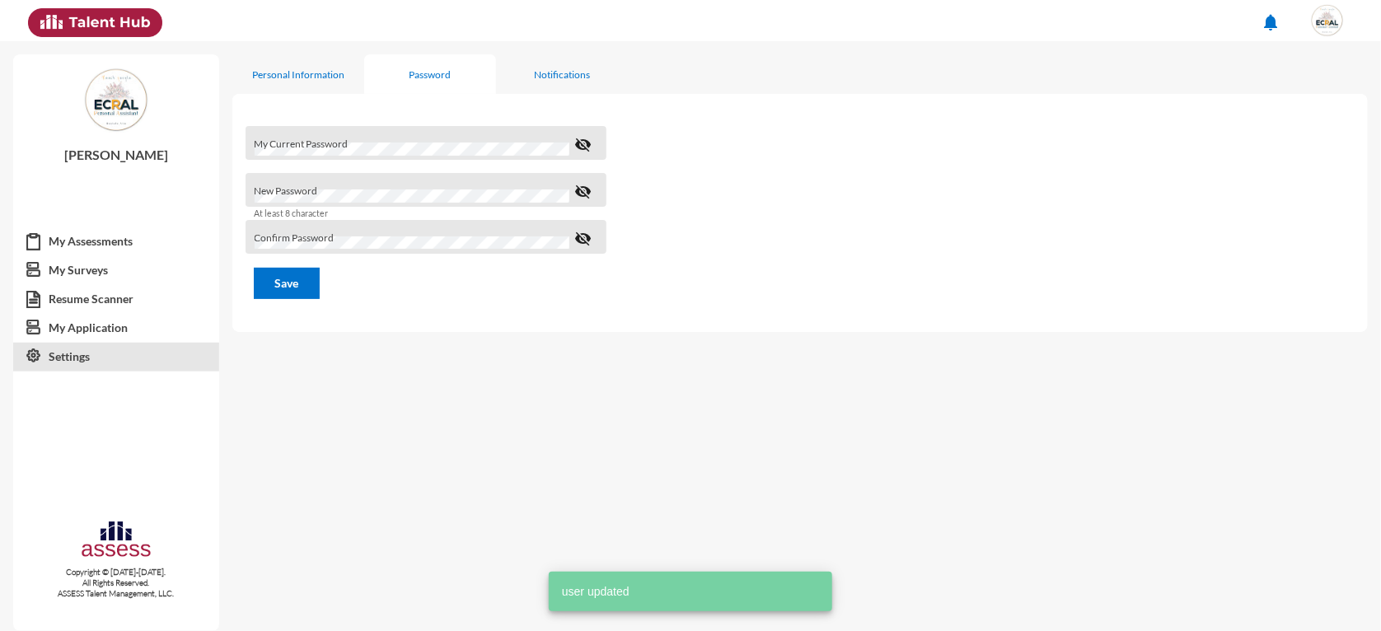
click at [357, 199] on div at bounding box center [463, 214] width 269 height 35
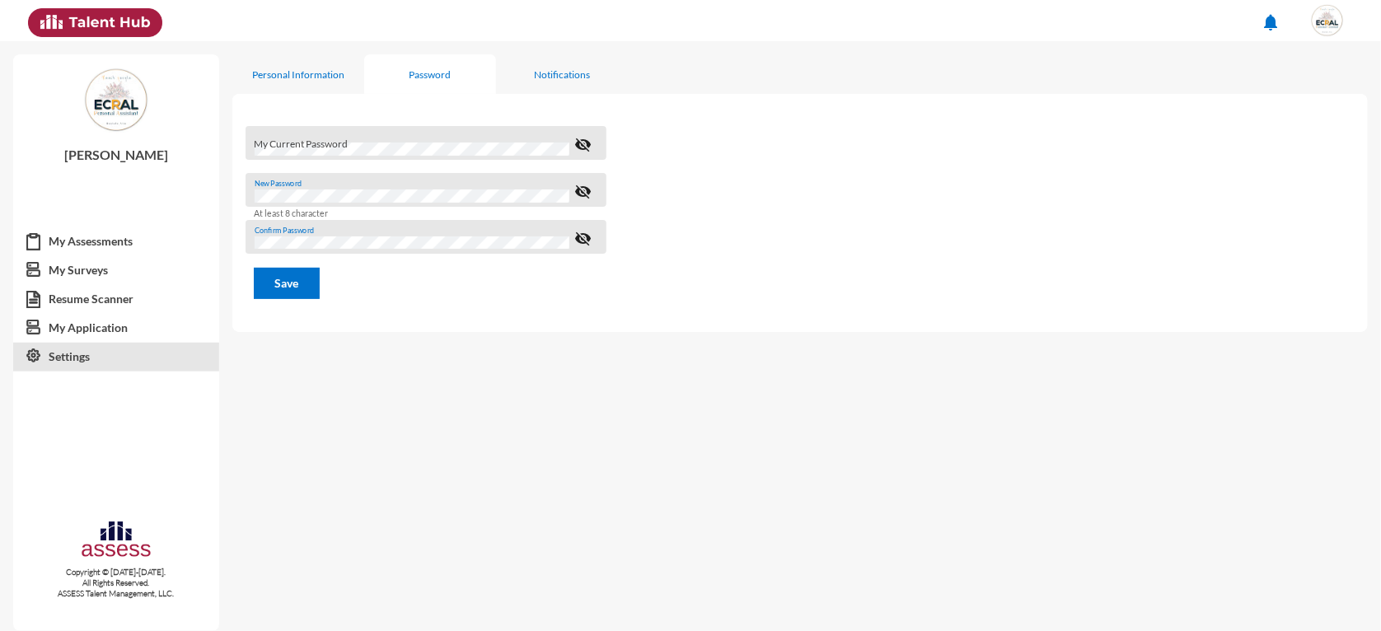
click at [576, 232] on mat-icon "visibility_off" at bounding box center [583, 239] width 20 height 20
click at [583, 194] on mat-icon "visibility_off" at bounding box center [583, 192] width 20 height 20
click at [415, 309] on form "My Current Password visibility_off New Password visibility At least 8 character…" at bounding box center [799, 213] width 1135 height 200
click at [271, 284] on button "Save" at bounding box center [287, 283] width 66 height 31
click at [545, 69] on div "Notifications" at bounding box center [562, 74] width 56 height 12
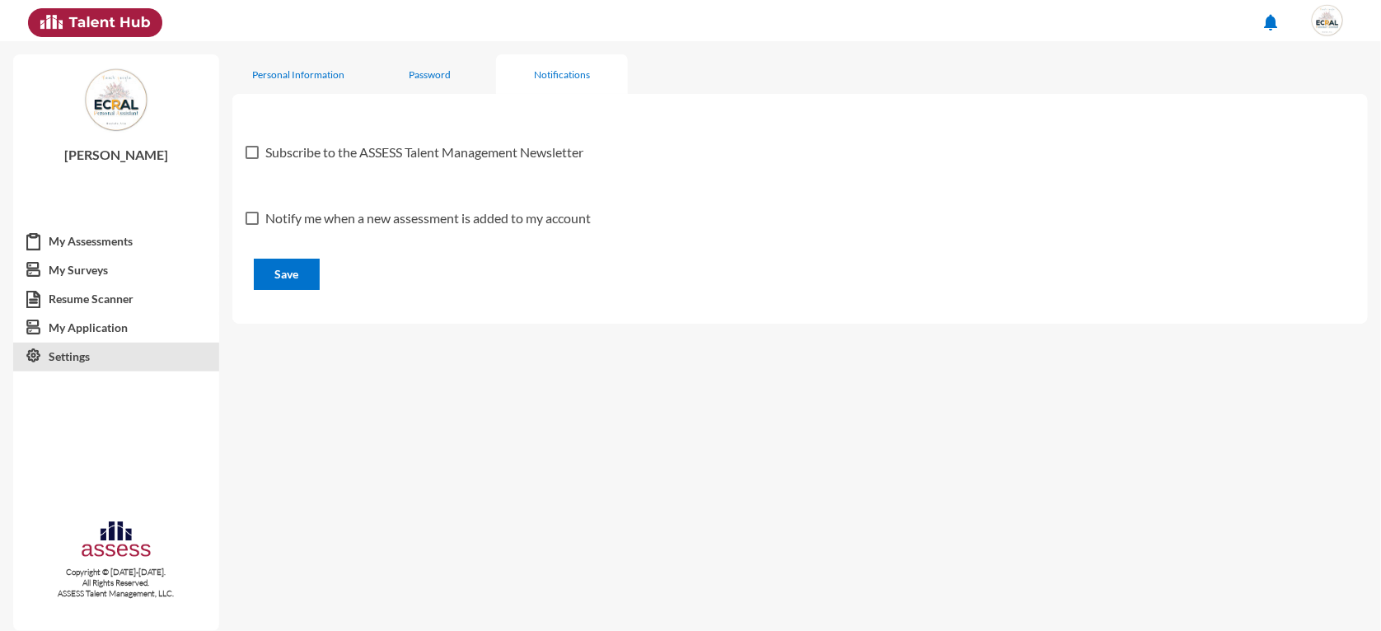
click at [330, 216] on span "Notify me when a new assessment is added to my account" at bounding box center [427, 218] width 325 height 20
click at [252, 225] on input "Notify me when a new assessment is added to my account" at bounding box center [251, 225] width 1 height 1
checkbox input "true"
click at [288, 269] on span "Save" at bounding box center [287, 274] width 24 height 14
